Goal: Find specific page/section: Find specific page/section

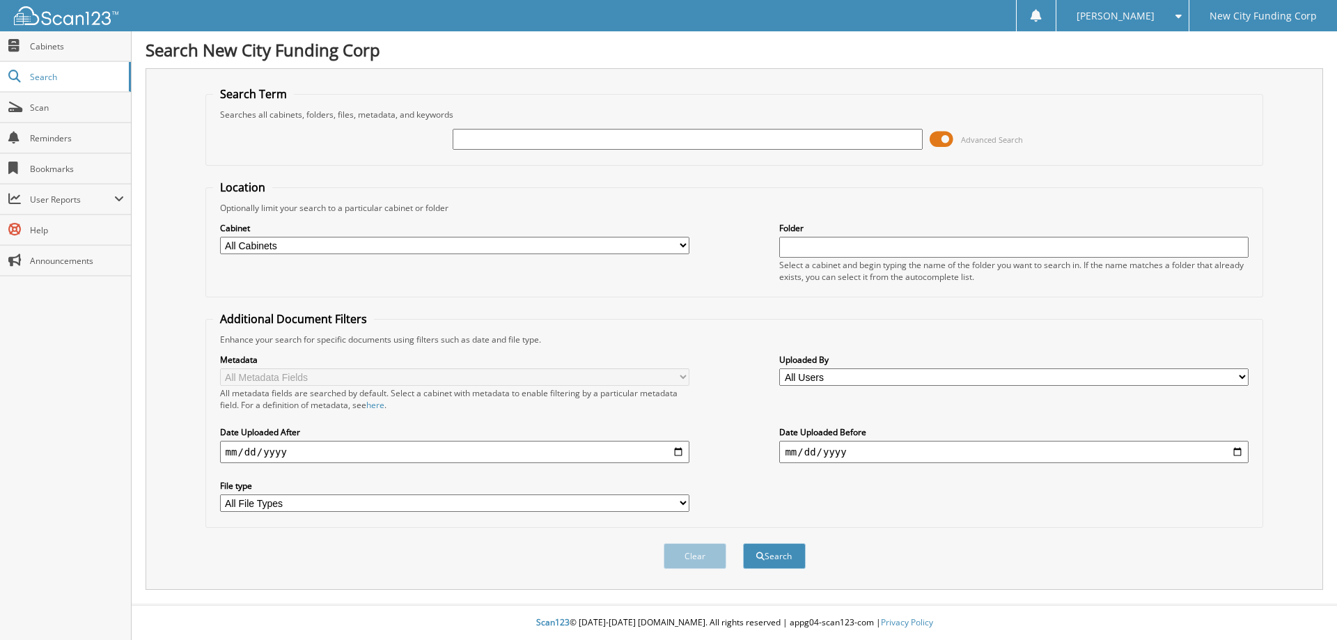
drag, startPoint x: 579, startPoint y: 138, endPoint x: 651, endPoint y: 149, distance: 72.6
click at [579, 138] on input "text" at bounding box center [687, 139] width 469 height 21
type input "375302"
click at [743, 543] on button "Search" at bounding box center [774, 556] width 63 height 26
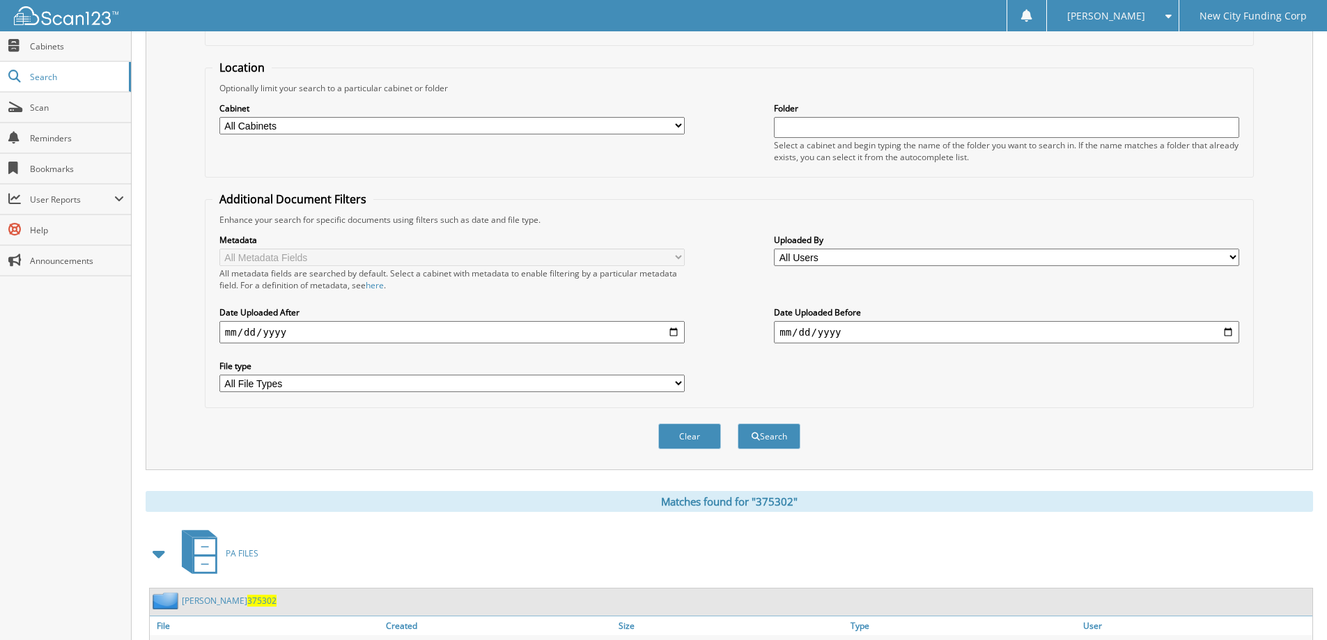
scroll to position [193, 0]
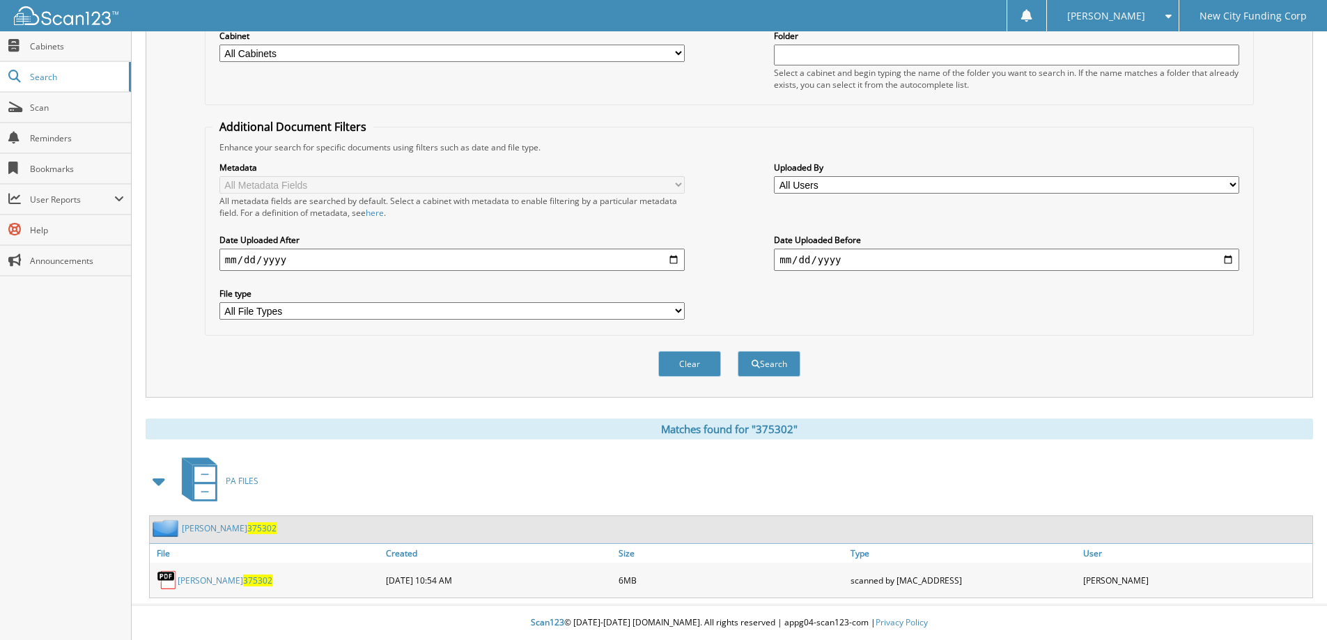
click at [186, 586] on link "[PERSON_NAME] 375302" at bounding box center [225, 581] width 95 height 12
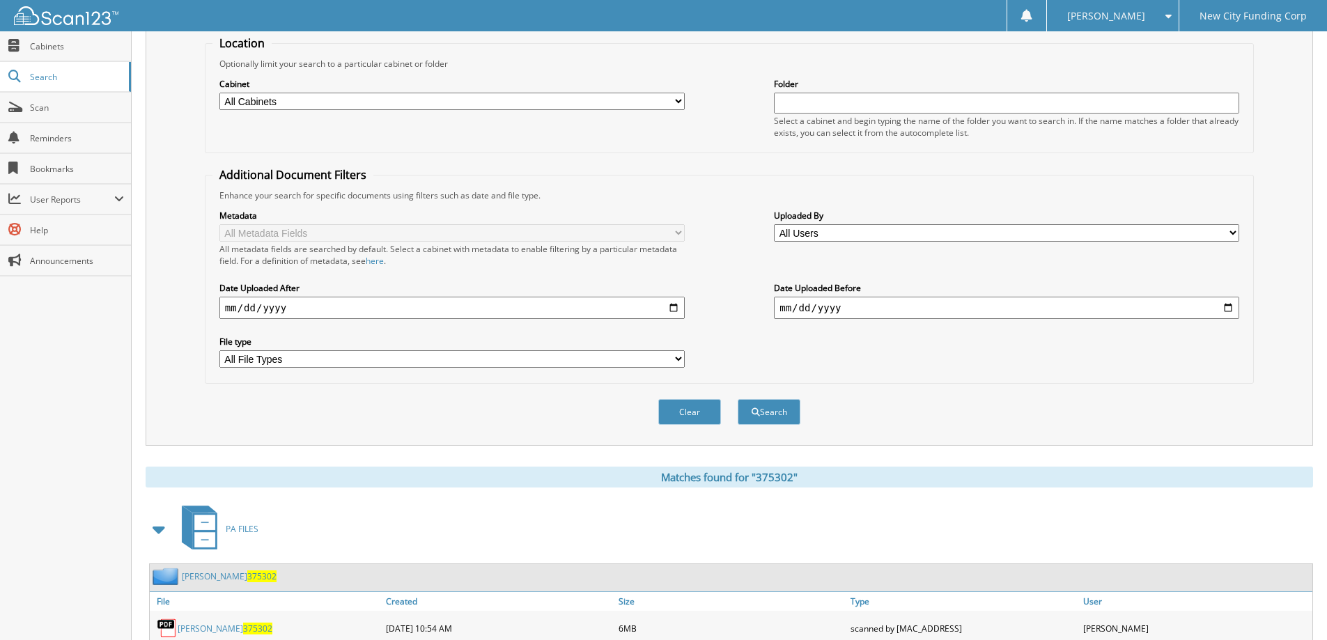
scroll to position [0, 0]
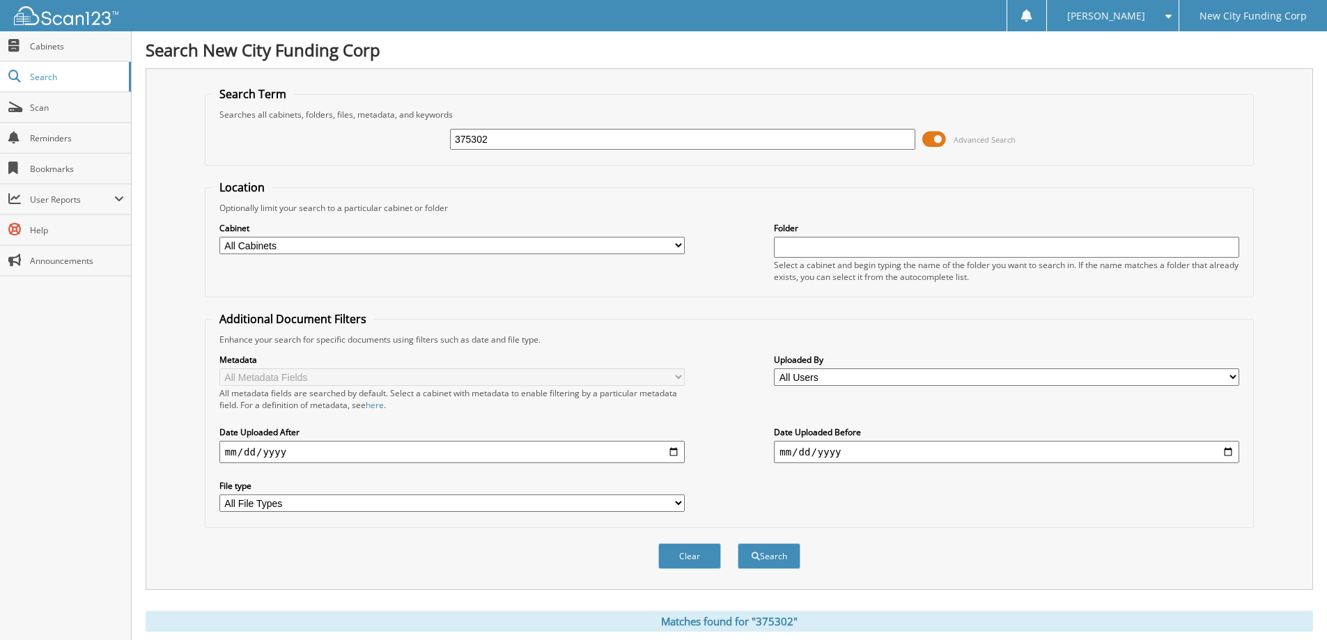
drag, startPoint x: 525, startPoint y: 139, endPoint x: 333, endPoint y: 152, distance: 192.6
click at [341, 150] on div "375302 Advanced Search" at bounding box center [729, 139] width 1034 height 38
type input "375125"
click at [738, 543] on button "Search" at bounding box center [769, 556] width 63 height 26
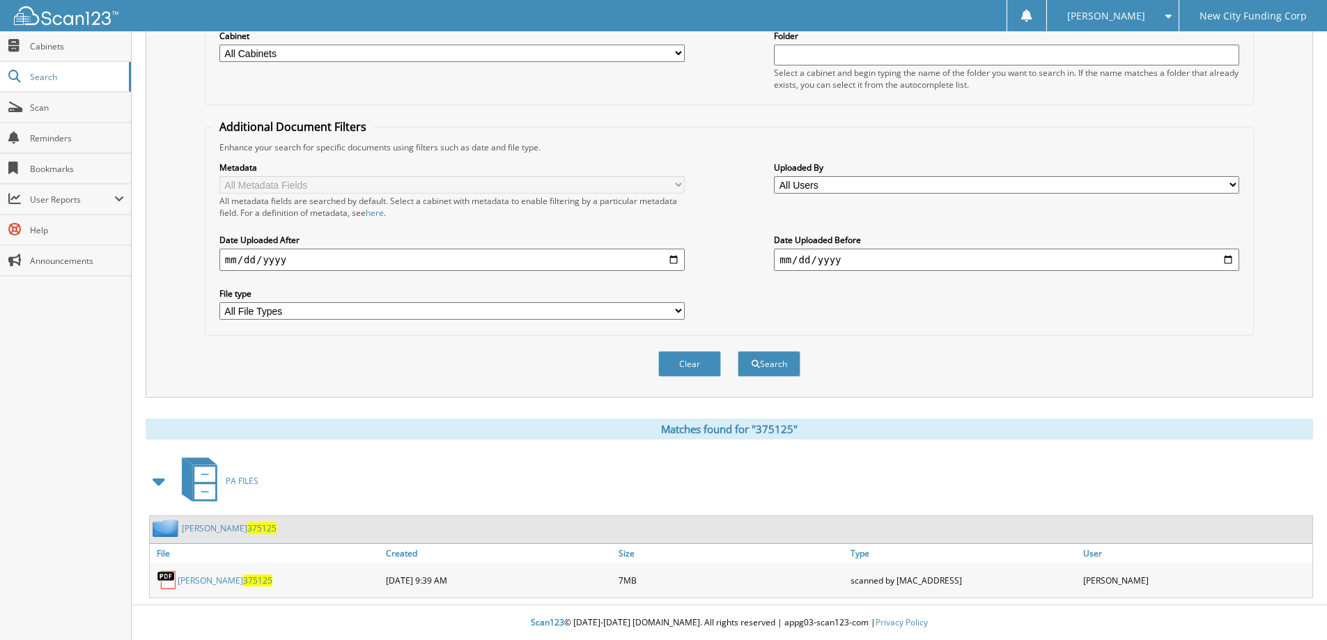
click at [223, 582] on link "[PERSON_NAME] 375125" at bounding box center [225, 581] width 95 height 12
